Goal: Information Seeking & Learning: Stay updated

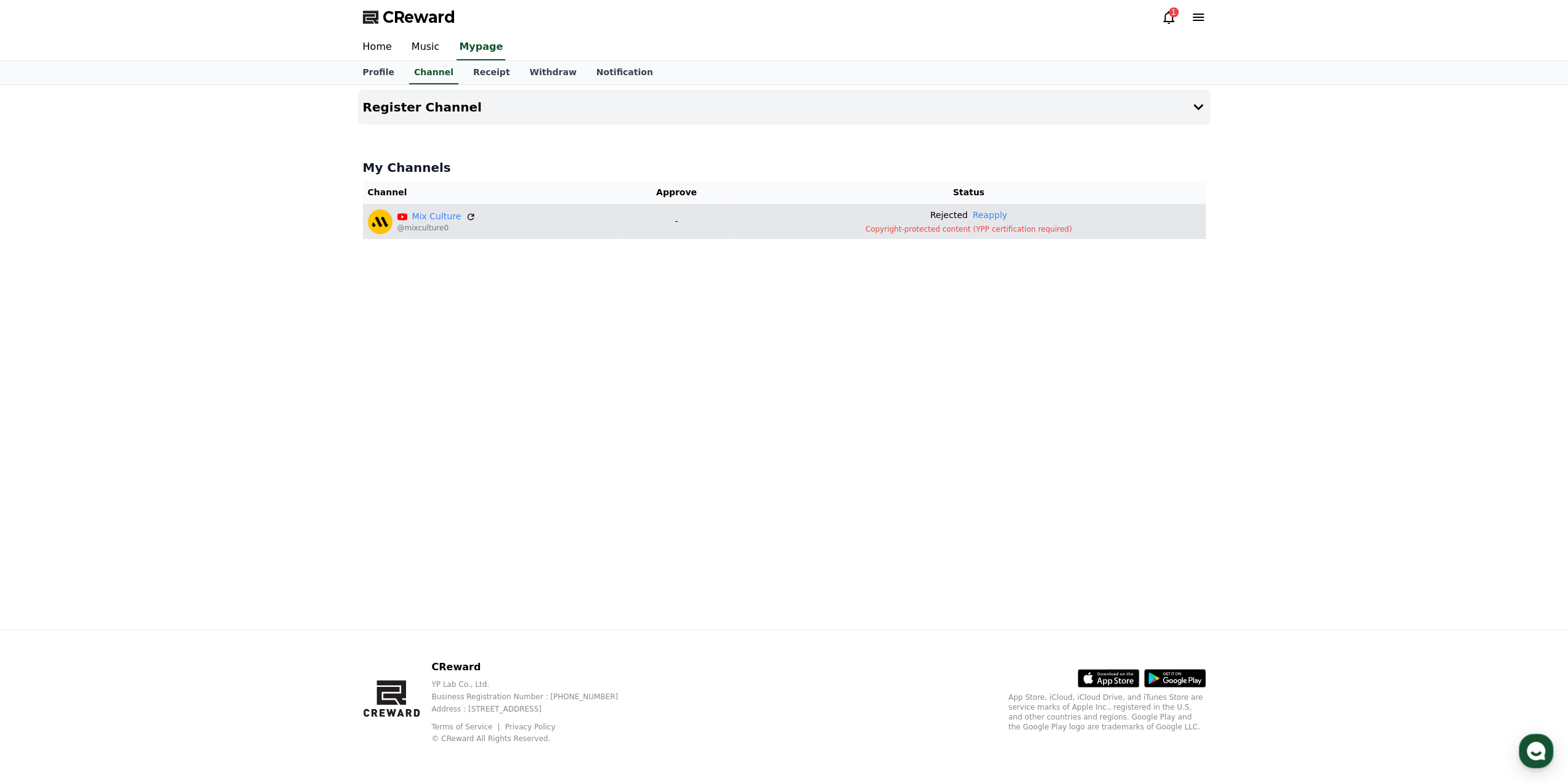
drag, startPoint x: 497, startPoint y: 225, endPoint x: 406, endPoint y: 215, distance: 91.5
click at [425, 310] on div "Register Channel My Channels Channel Approve Status Mix Culture @mixculture0 - …" at bounding box center [784, 357] width 863 height 545
click at [415, 202] on th "Channel" at bounding box center [492, 192] width 259 height 23
click at [423, 218] on link "Mix Culture" at bounding box center [437, 216] width 50 height 13
click at [1001, 212] on button "Reapply" at bounding box center [989, 215] width 35 height 13
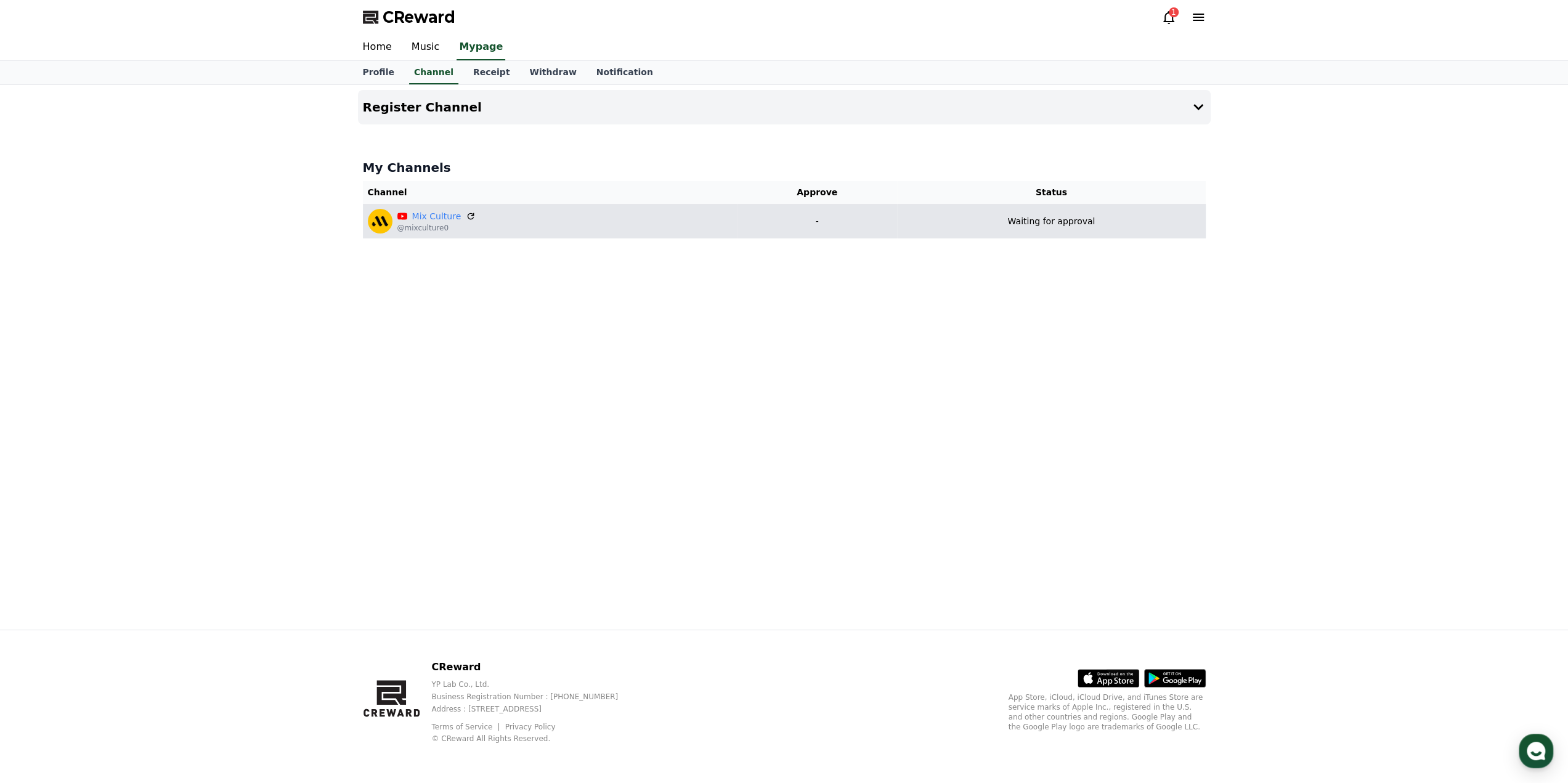
click at [1173, 16] on div "1" at bounding box center [1174, 12] width 10 height 10
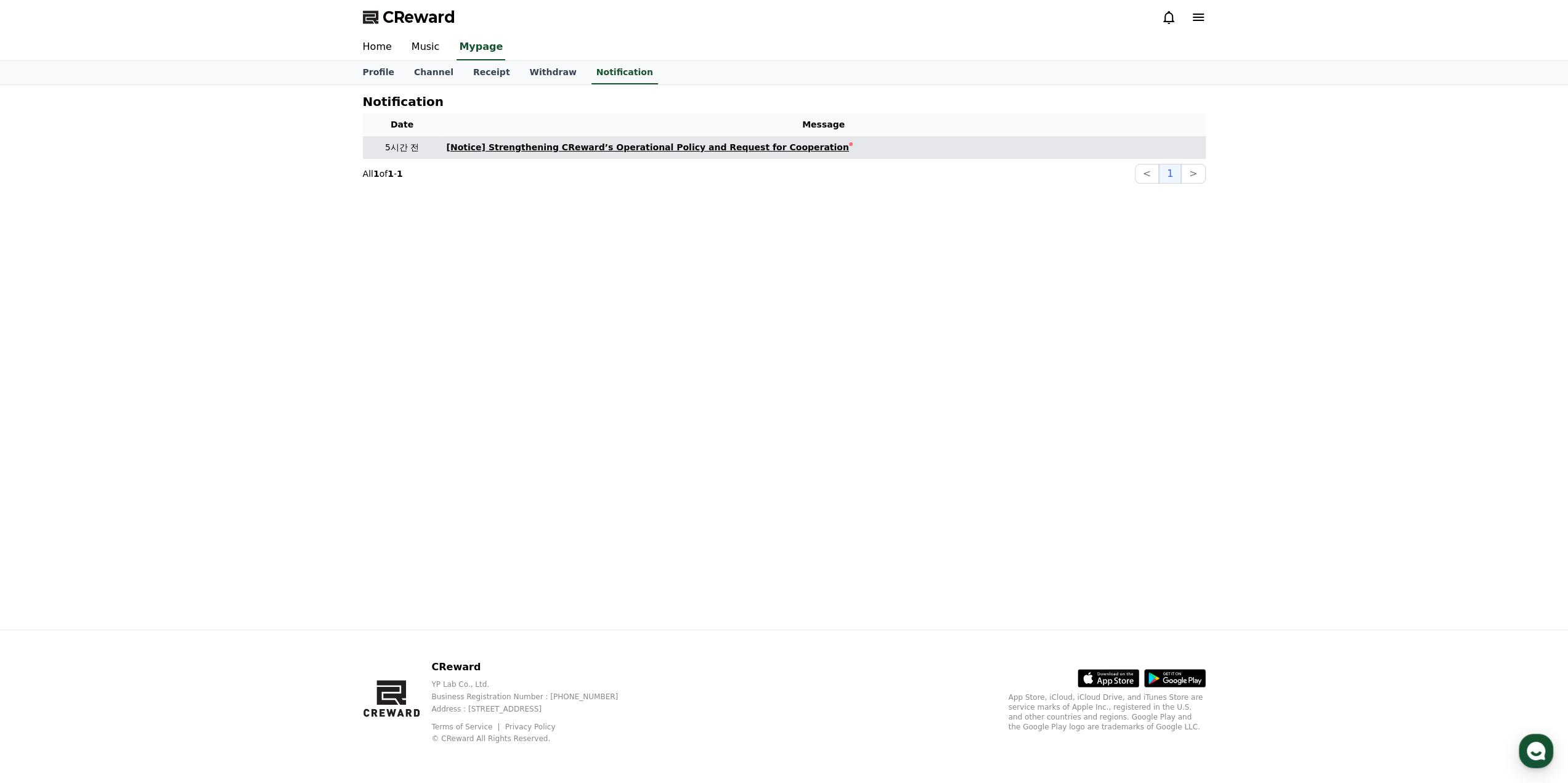
click at [495, 149] on div "[Notice] Strengthening CReward’s Operational Policy and Request for Cooperation" at bounding box center [647, 147] width 402 height 13
